Goal: Information Seeking & Learning: Learn about a topic

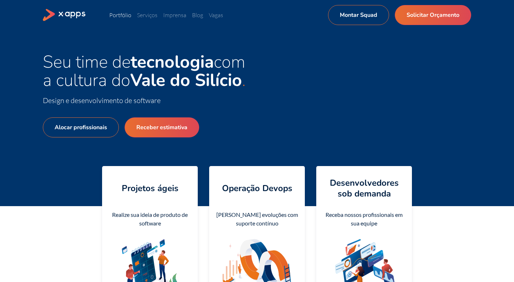
click at [129, 14] on link "Portfólio" at bounding box center [120, 14] width 22 height 7
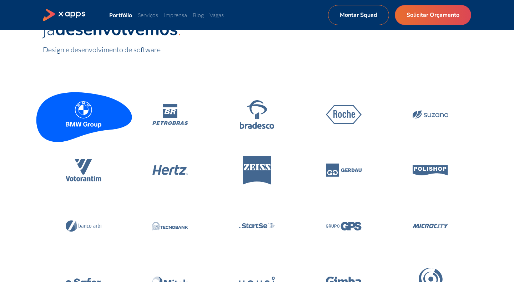
click at [85, 116] on icon at bounding box center [84, 114] width 36 height 26
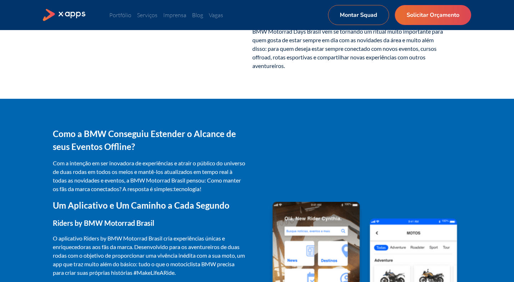
scroll to position [184, 0]
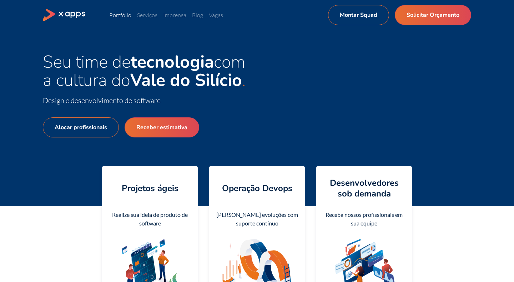
click at [124, 13] on link "Portfólio" at bounding box center [120, 14] width 22 height 7
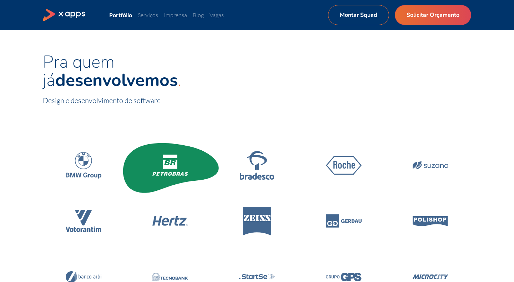
scroll to position [23, 0]
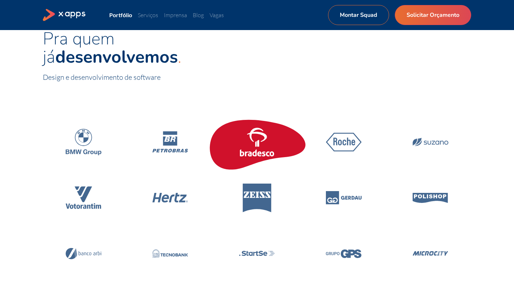
click at [277, 139] on icon at bounding box center [257, 141] width 101 height 61
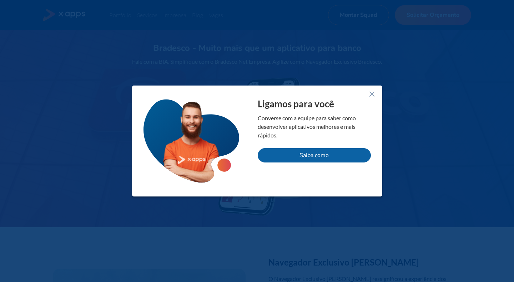
click at [370, 95] on line at bounding box center [372, 94] width 4 height 4
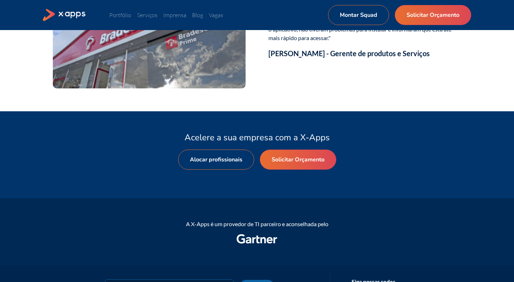
scroll to position [1490, 0]
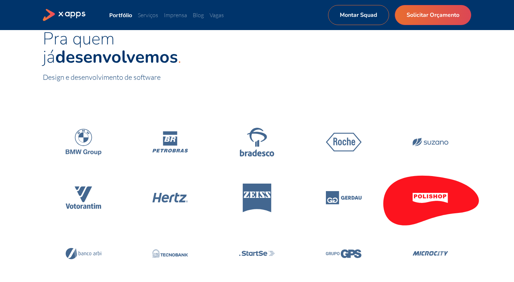
click at [412, 179] on icon at bounding box center [430, 197] width 101 height 61
